Goal: Information Seeking & Learning: Learn about a topic

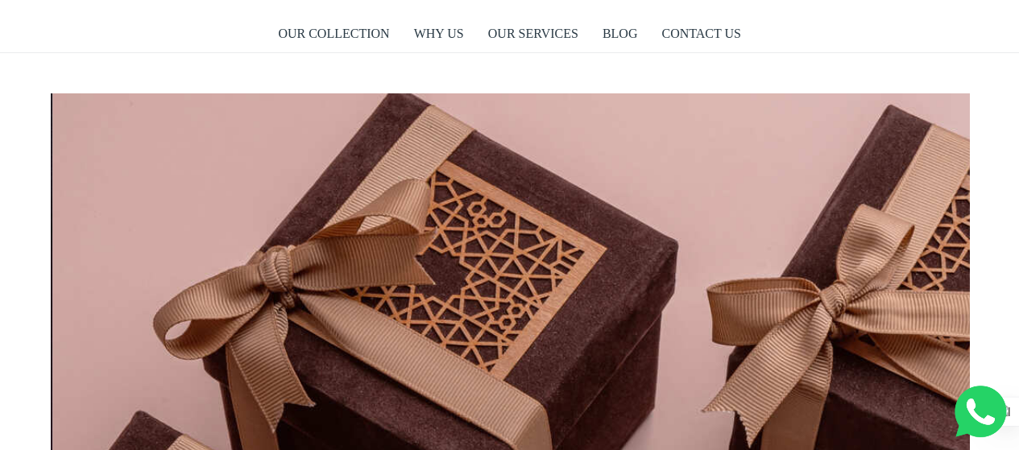
scroll to position [0, 7348]
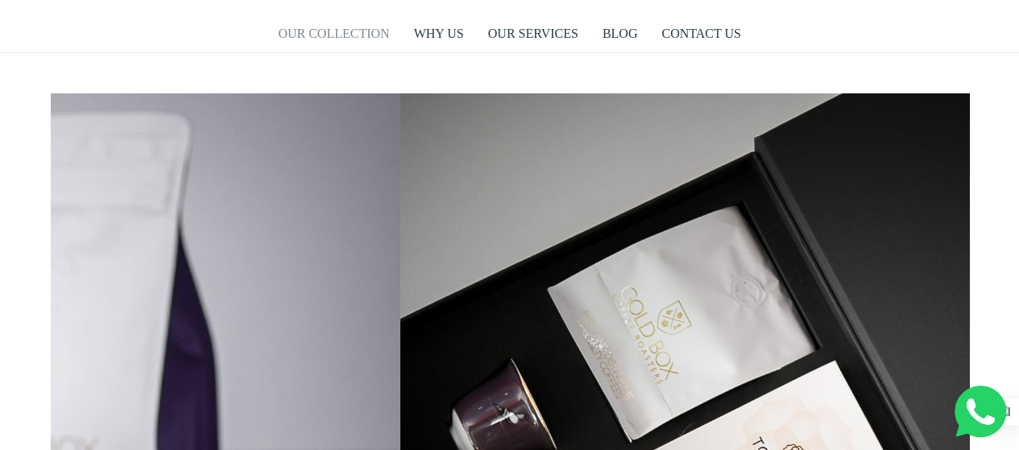
scroll to position [0, 9099]
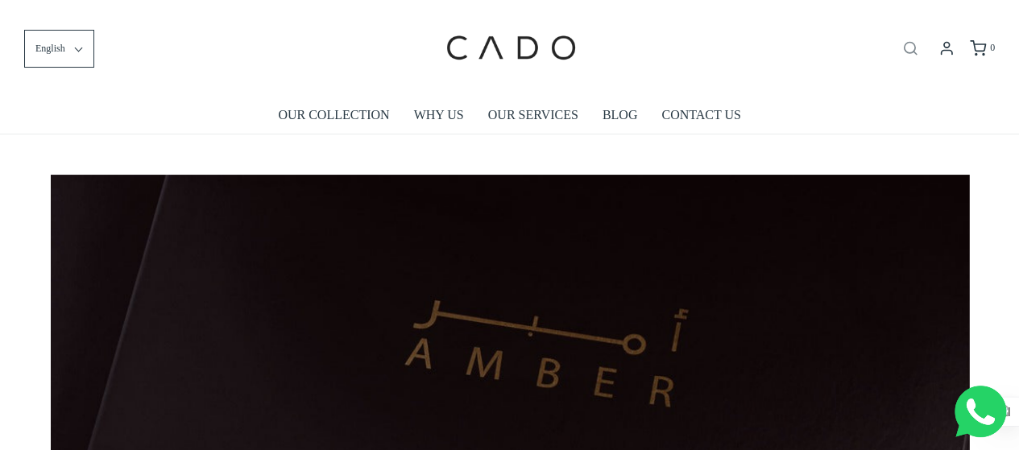
click at [910, 47] on icon "Open search bar" at bounding box center [910, 48] width 19 height 16
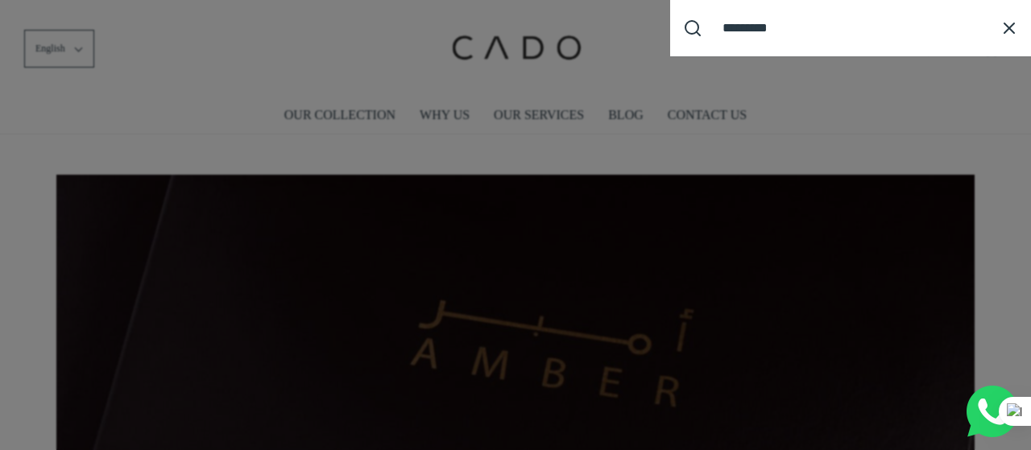
click at [828, 19] on input "Search our site cadogifting" at bounding box center [851, 28] width 272 height 30
click at [744, 26] on input "Search our site cadogifting" at bounding box center [851, 28] width 272 height 30
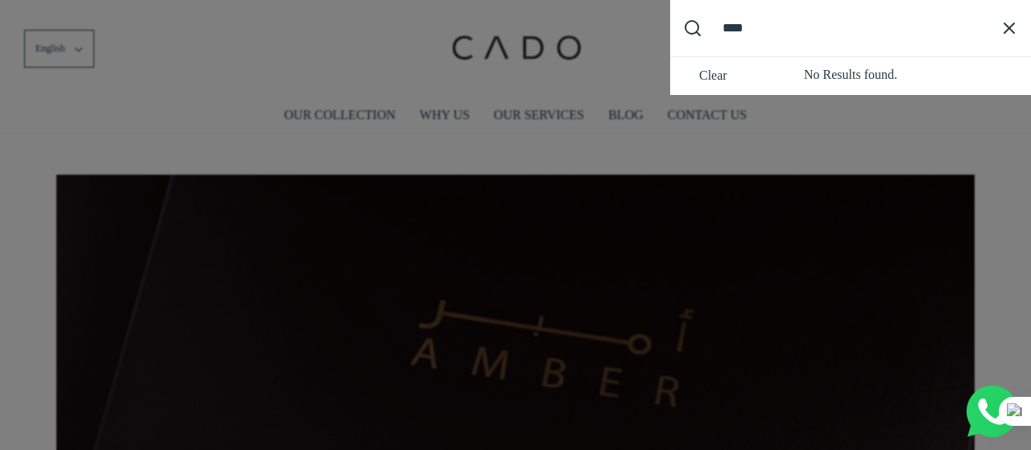
type input "****"
click at [670, 6] on button "Submit Search" at bounding box center [692, 28] width 44 height 44
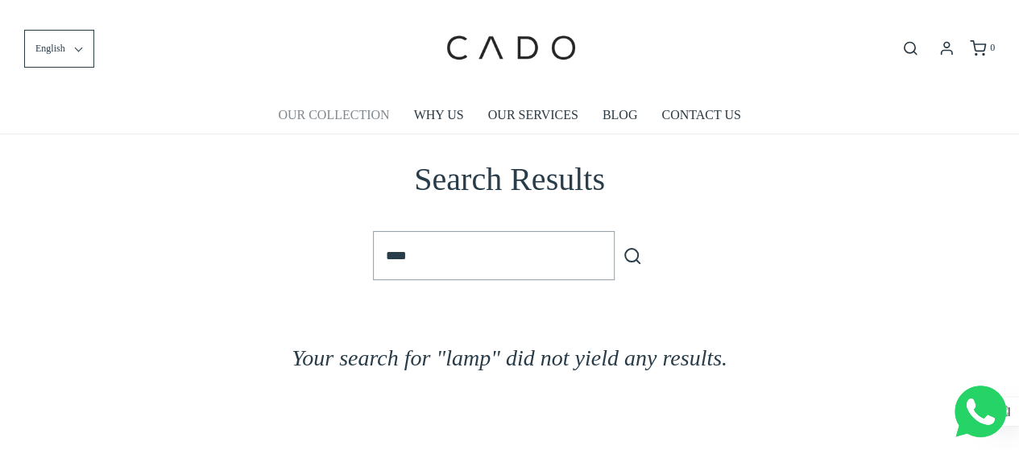
click at [317, 109] on link "OUR COLLECTION" at bounding box center [333, 115] width 111 height 37
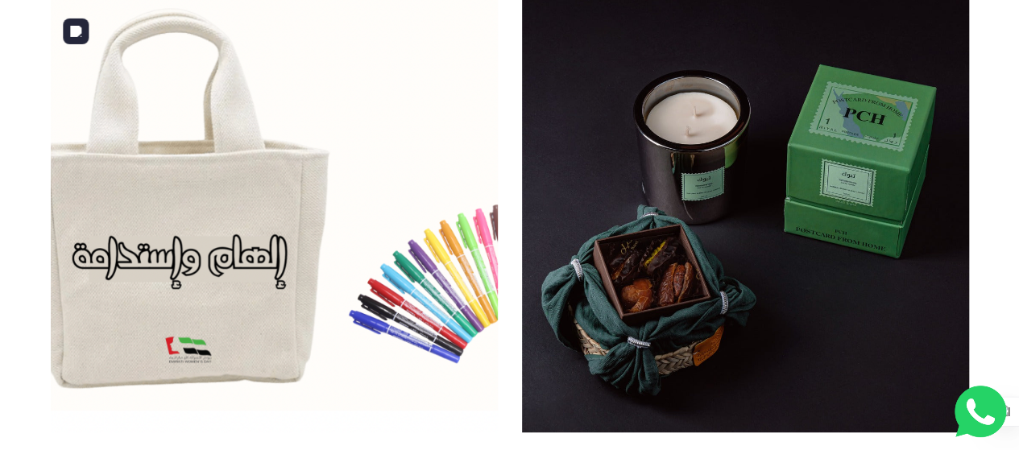
scroll to position [323, 0]
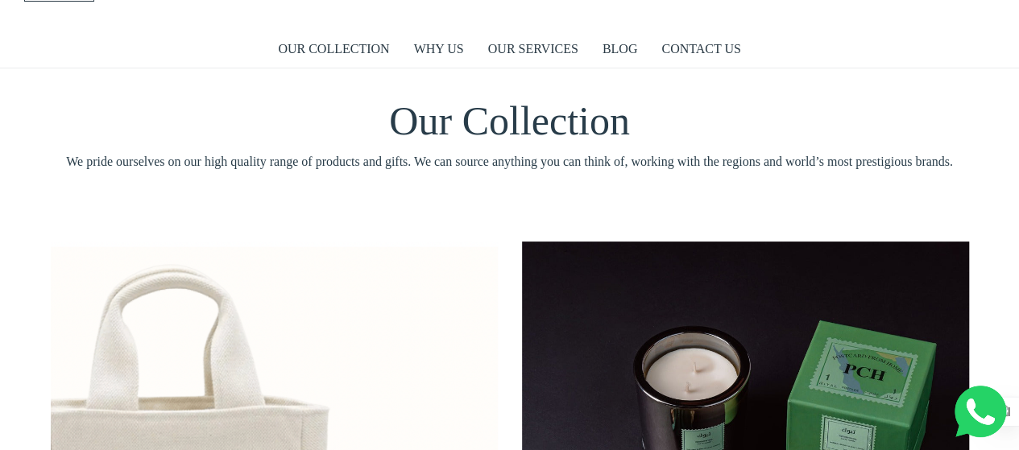
scroll to position [0, 0]
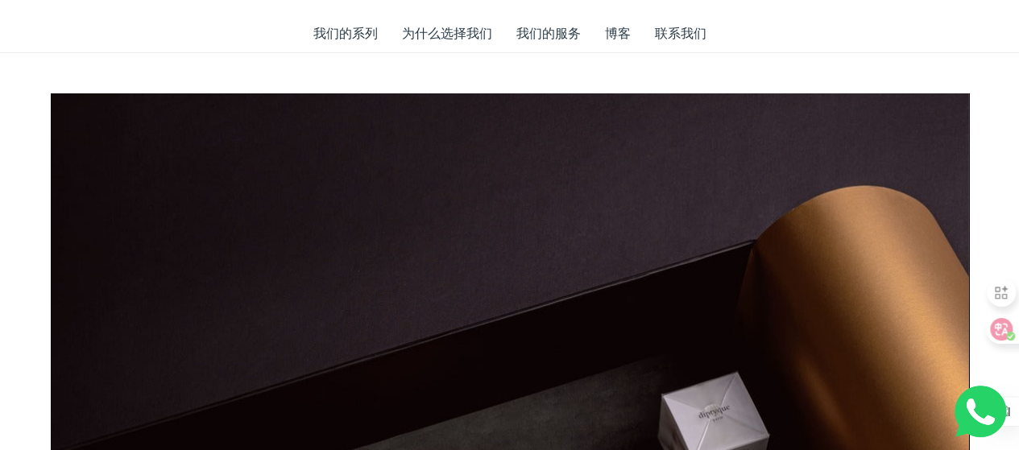
scroll to position [0, 1837]
click at [354, 36] on font "我们的系列" at bounding box center [345, 34] width 64 height 14
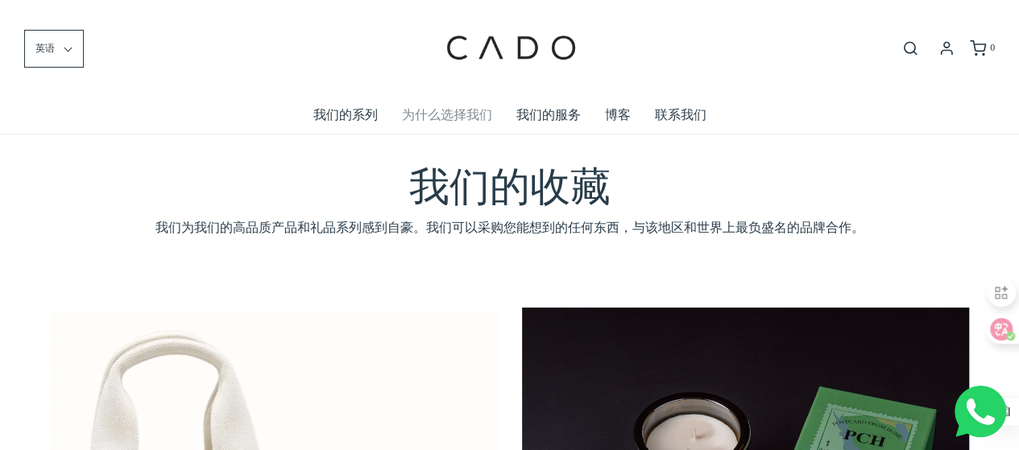
click at [464, 122] on font "为什么选择我们" at bounding box center [447, 115] width 90 height 14
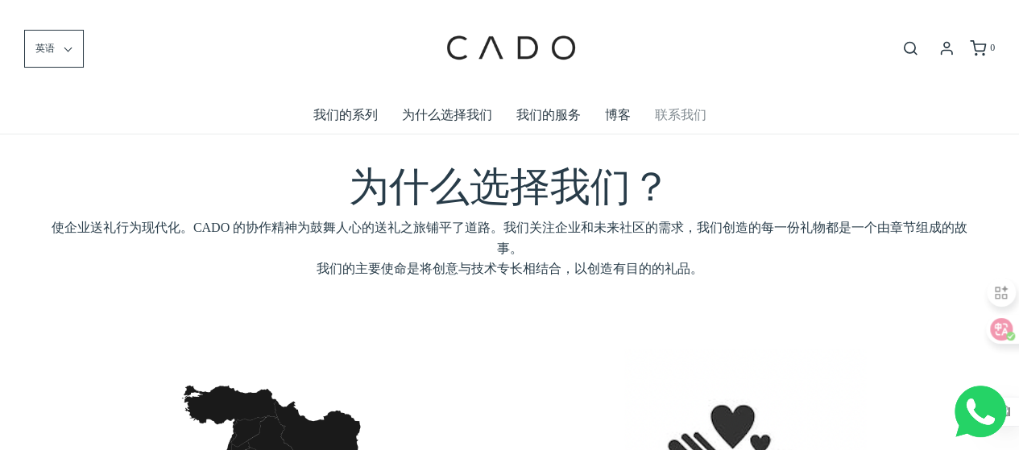
click at [682, 114] on font "联系我们" at bounding box center [681, 115] width 52 height 14
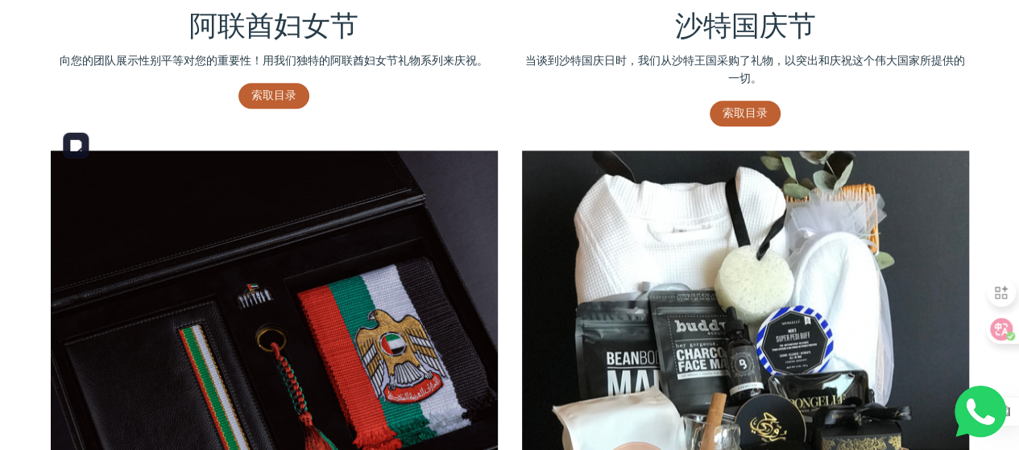
scroll to position [806, 0]
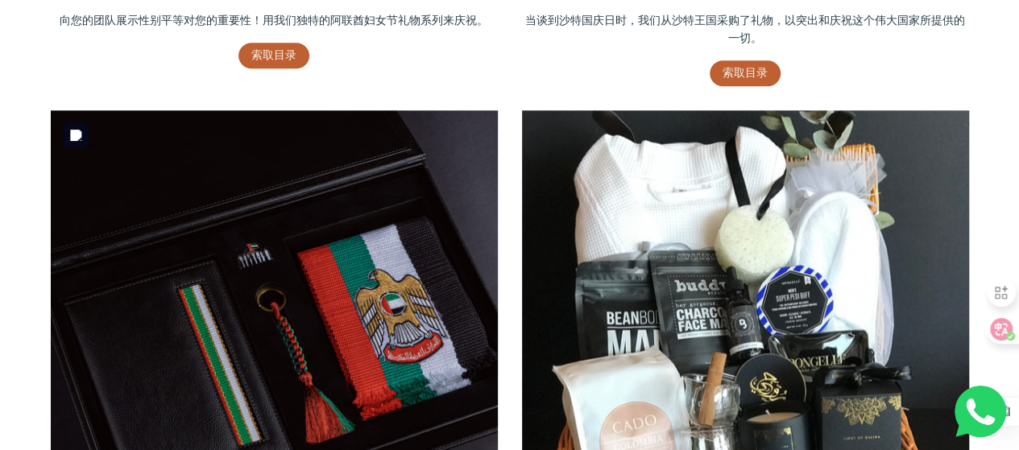
click at [380, 291] on img at bounding box center [274, 333] width 447 height 447
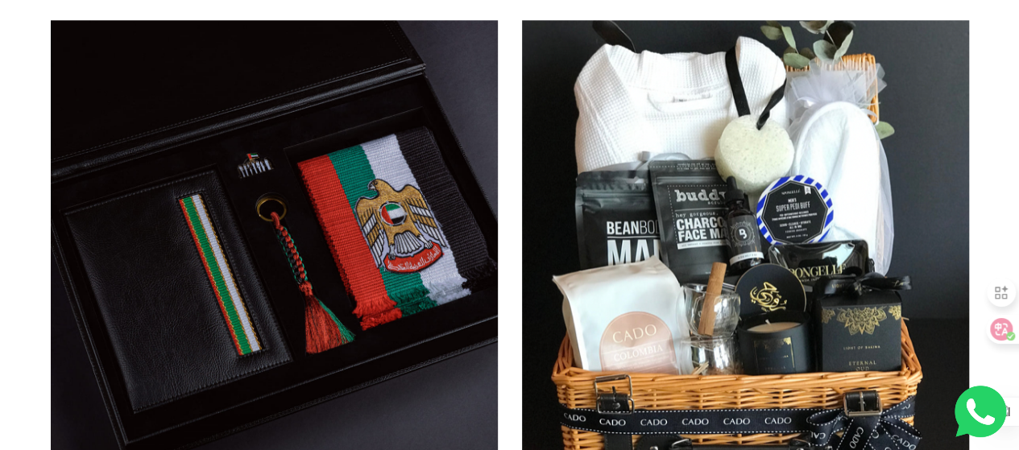
scroll to position [1047, 0]
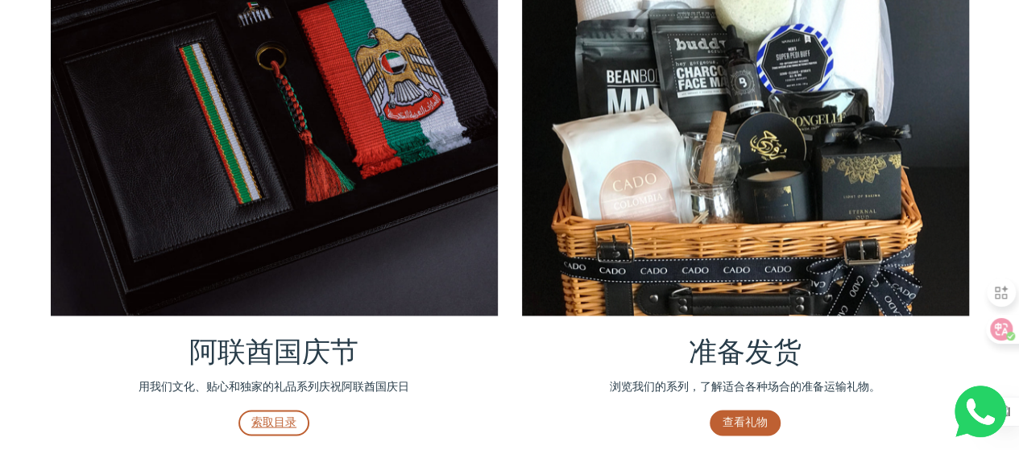
click at [271, 423] on font "索取目录" at bounding box center [273, 423] width 45 height 12
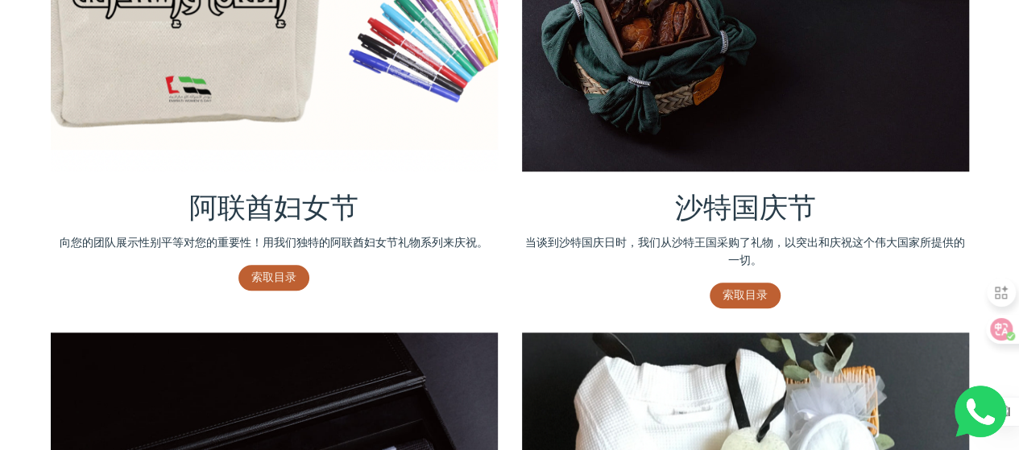
scroll to position [583, 0]
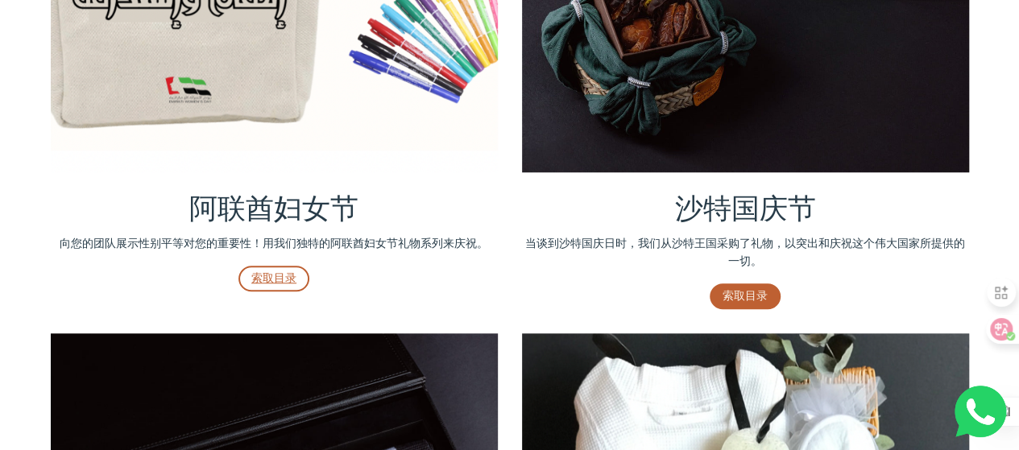
click at [272, 273] on font "索取目录" at bounding box center [273, 278] width 45 height 12
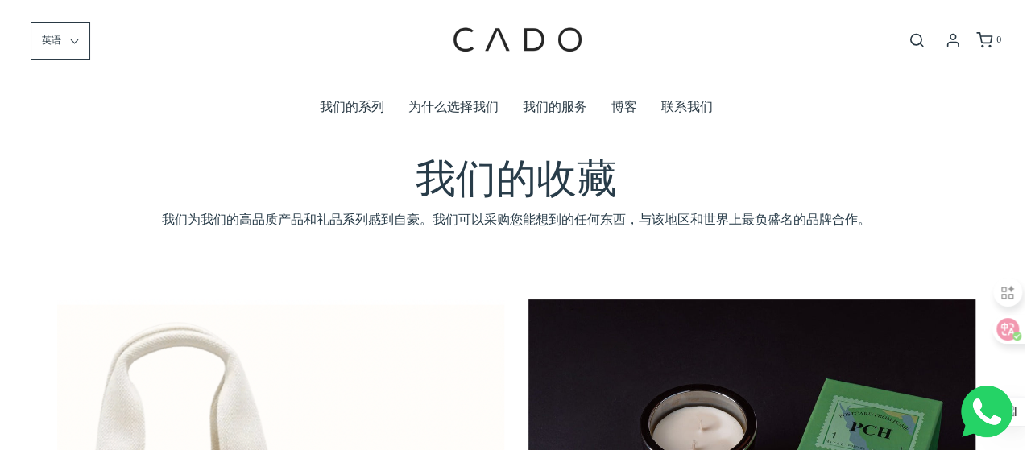
scroll to position [0, 0]
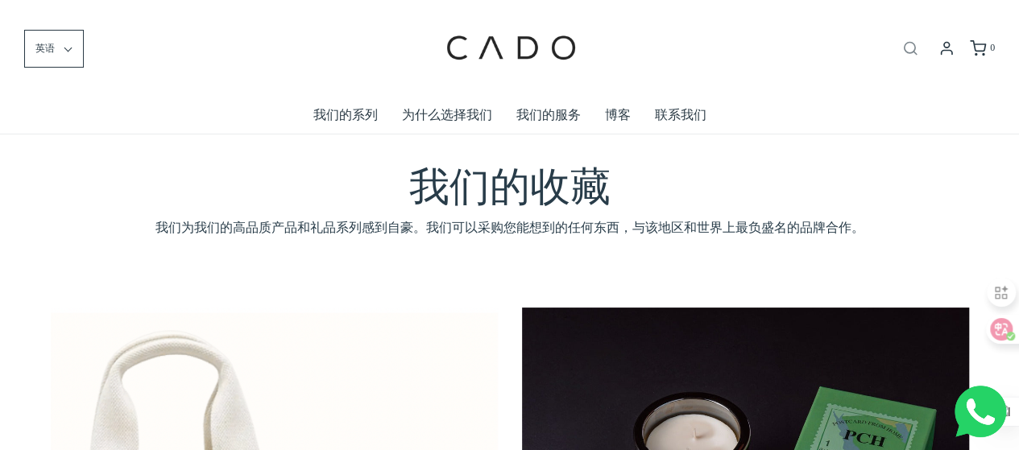
click at [907, 44] on icon "Open search bar" at bounding box center [910, 48] width 19 height 16
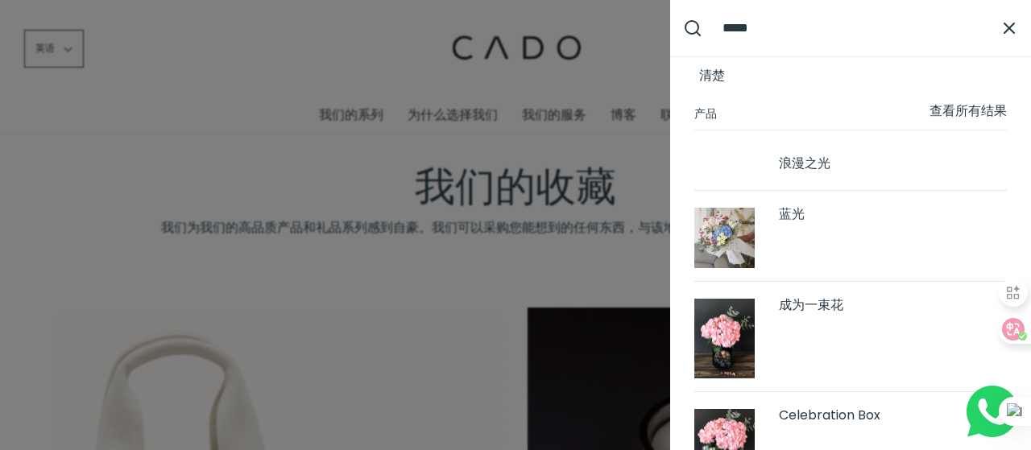
type input "*****"
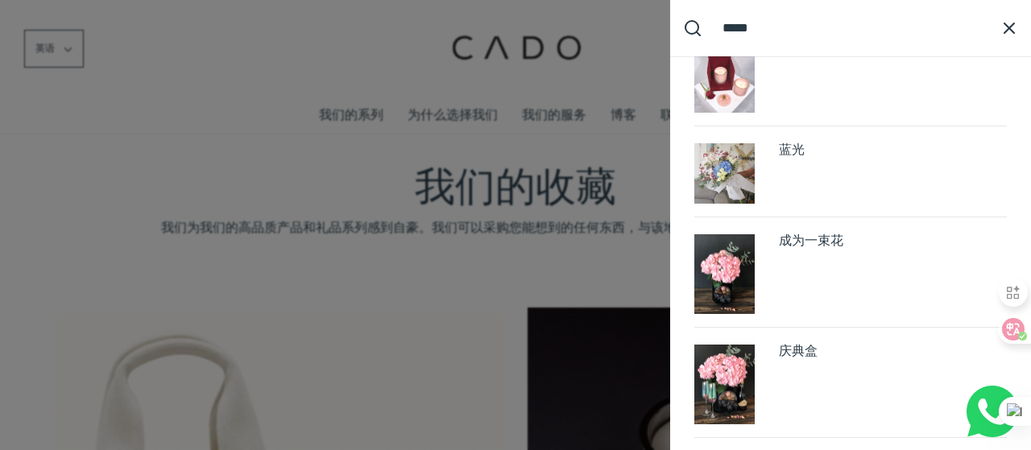
scroll to position [206, 0]
